Goal: Check status: Check status

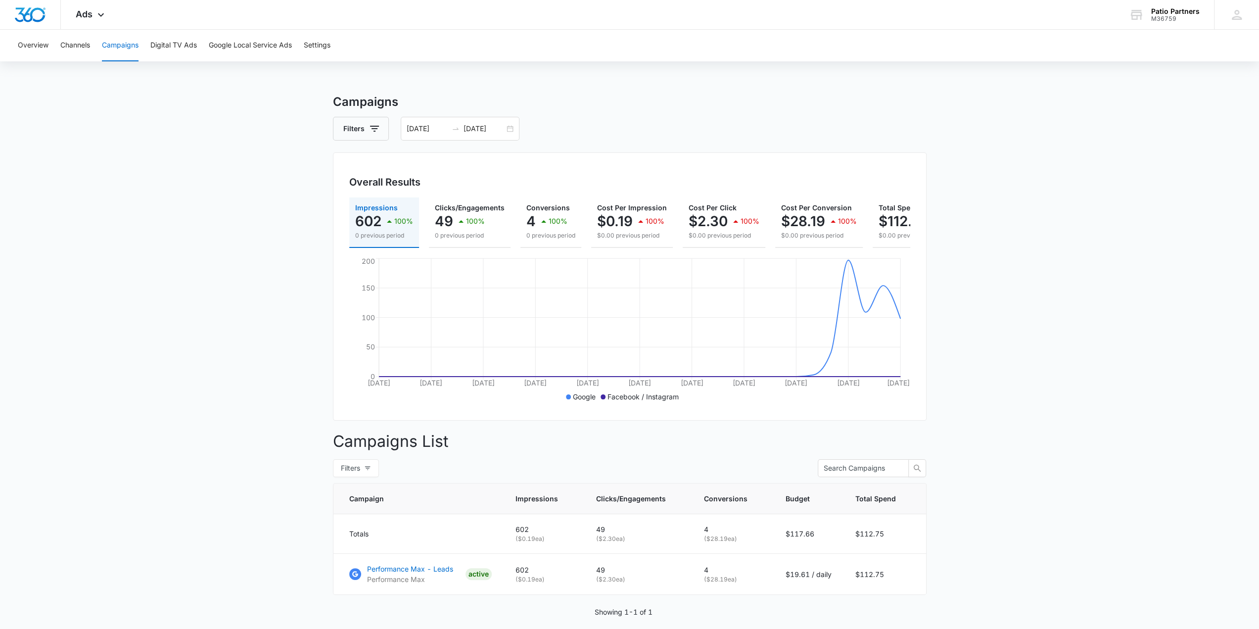
click at [246, 206] on main "Campaigns Filters [DATE] [DATE] Overall Results Impressions 602 100% 0 previous…" at bounding box center [629, 378] width 1259 height 571
click at [415, 124] on input "[DATE]" at bounding box center [427, 128] width 41 height 11
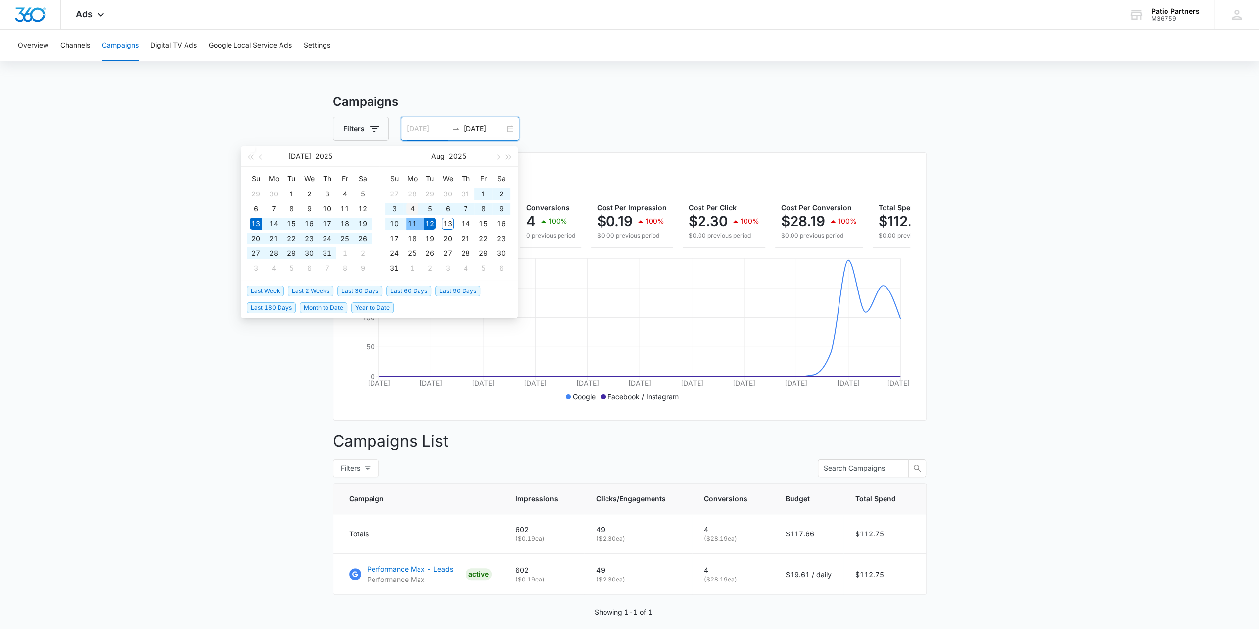
type input "[DATE]"
click at [408, 211] on div "4" at bounding box center [412, 209] width 12 height 12
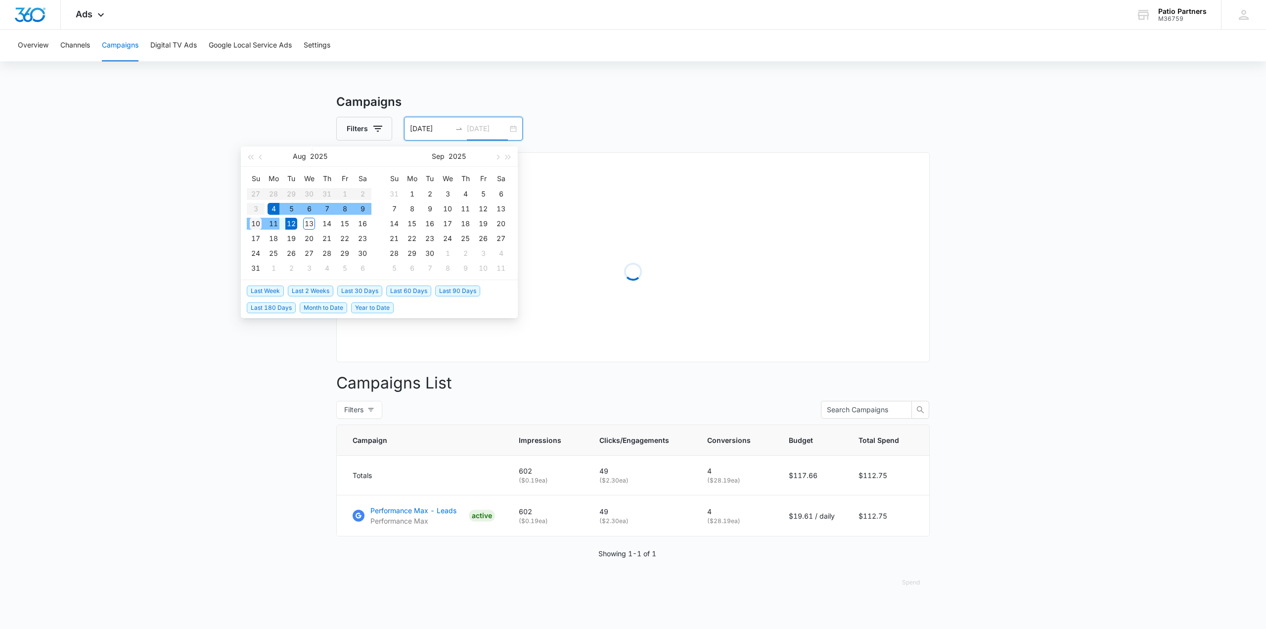
type input "[DATE]"
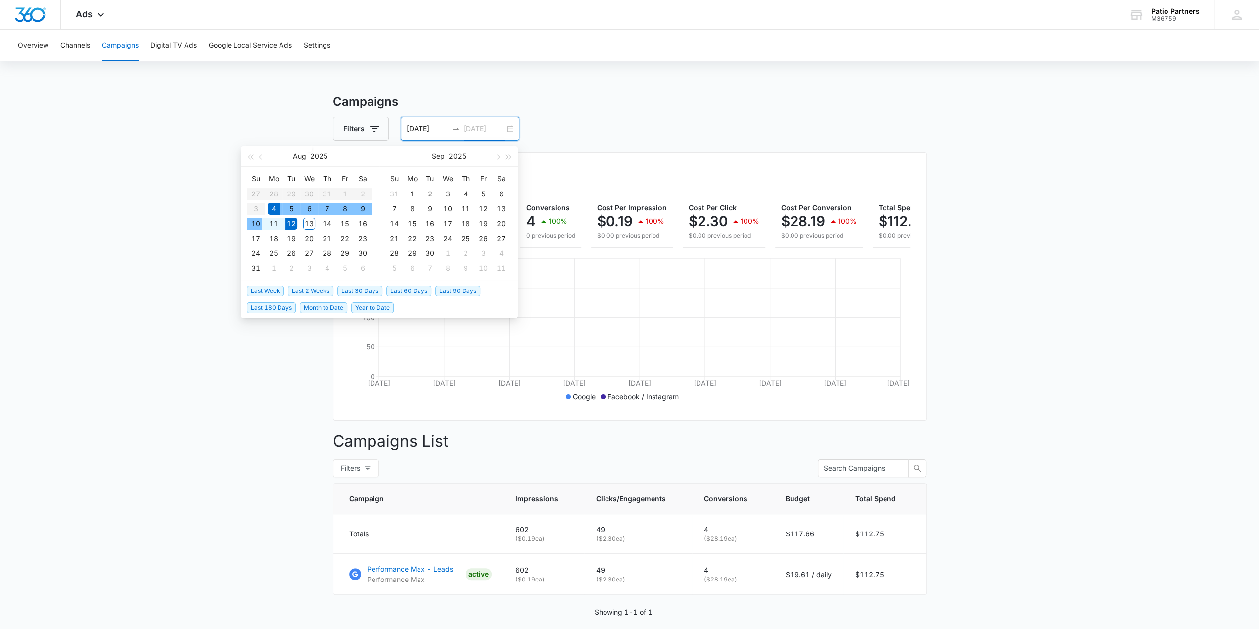
click at [259, 221] on div "10" at bounding box center [256, 224] width 12 height 12
